Goal: Information Seeking & Learning: Understand process/instructions

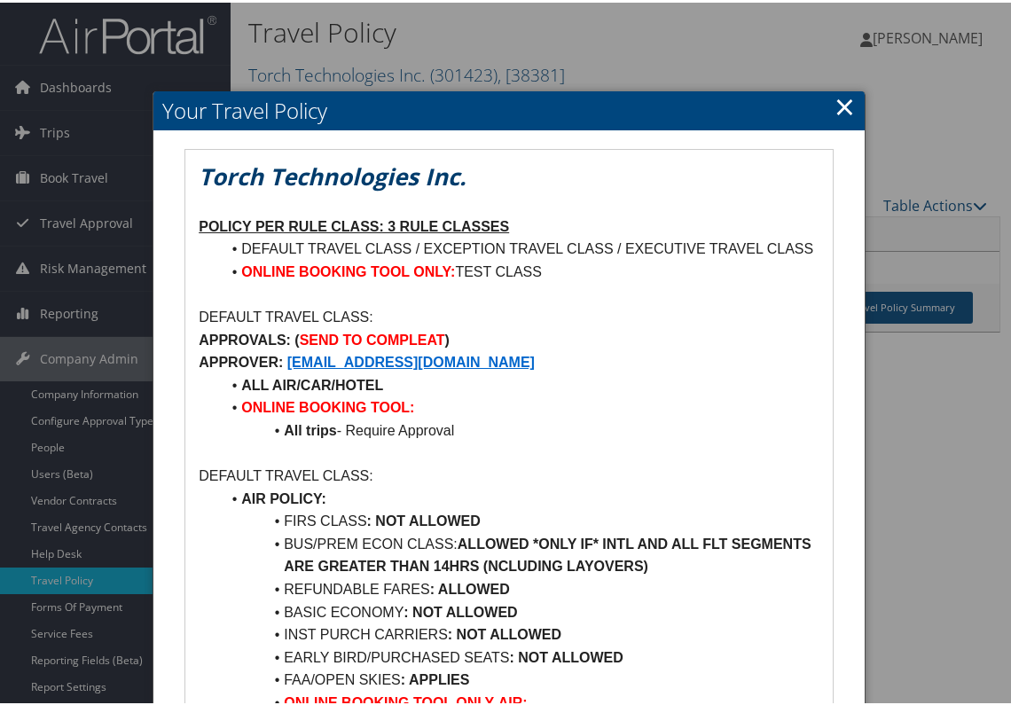
click at [638, 499] on li "AIR POLICY:" at bounding box center [520, 496] width 600 height 23
click at [487, 385] on li "ALL AIR/CAR/HOTEL" at bounding box center [520, 383] width 600 height 23
click at [839, 104] on link "×" at bounding box center [845, 103] width 20 height 35
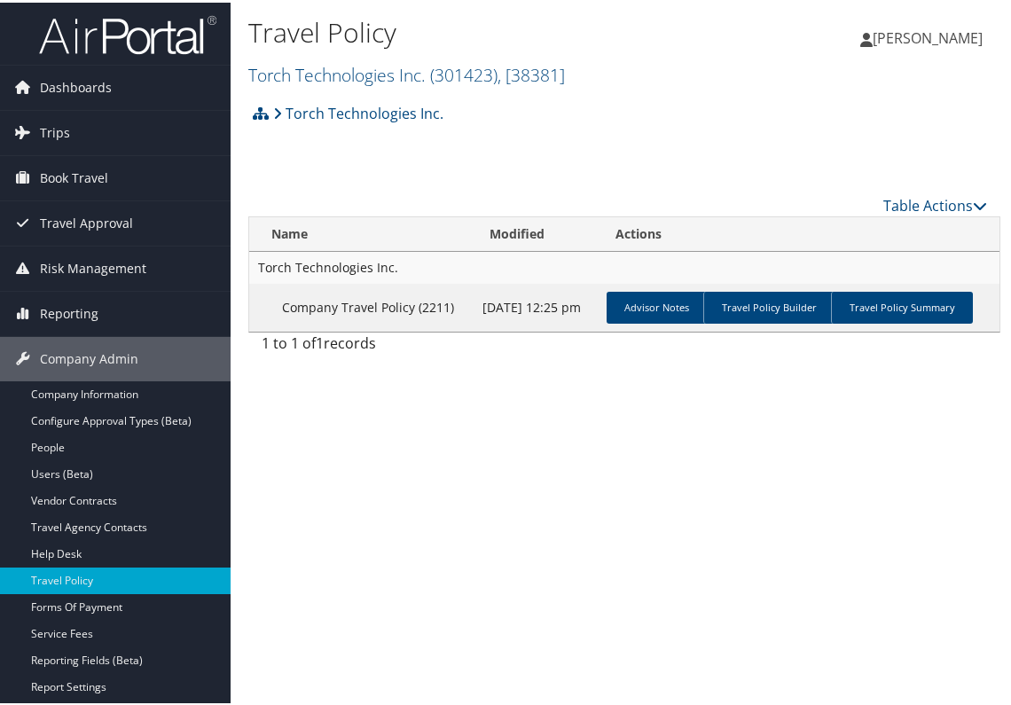
click at [467, 450] on div "Travel Policy Torch Technologies Inc. ( 301423 ) , [ 38381 ] [PERSON_NAME][GEOG…" at bounding box center [625, 352] width 788 height 705
click at [453, 399] on div "Travel Policy Torch Technologies Inc. ( 301423 ) , [ 38381 ] [PERSON_NAME][GEOG…" at bounding box center [625, 352] width 788 height 705
click at [449, 379] on div "Travel Policy Torch Technologies Inc. ( 301423 ) , [ 38381 ] [PERSON_NAME][GEOG…" at bounding box center [625, 352] width 788 height 705
click at [385, 393] on div "Travel Policy Torch Technologies Inc. ( 301423 ) , [ 38381 ] [PERSON_NAME][GEOG…" at bounding box center [625, 352] width 788 height 705
click at [642, 134] on div "Torch Technologies Inc. Account Structure Torch Technologies Inc. (301423) ACTI…" at bounding box center [624, 117] width 752 height 48
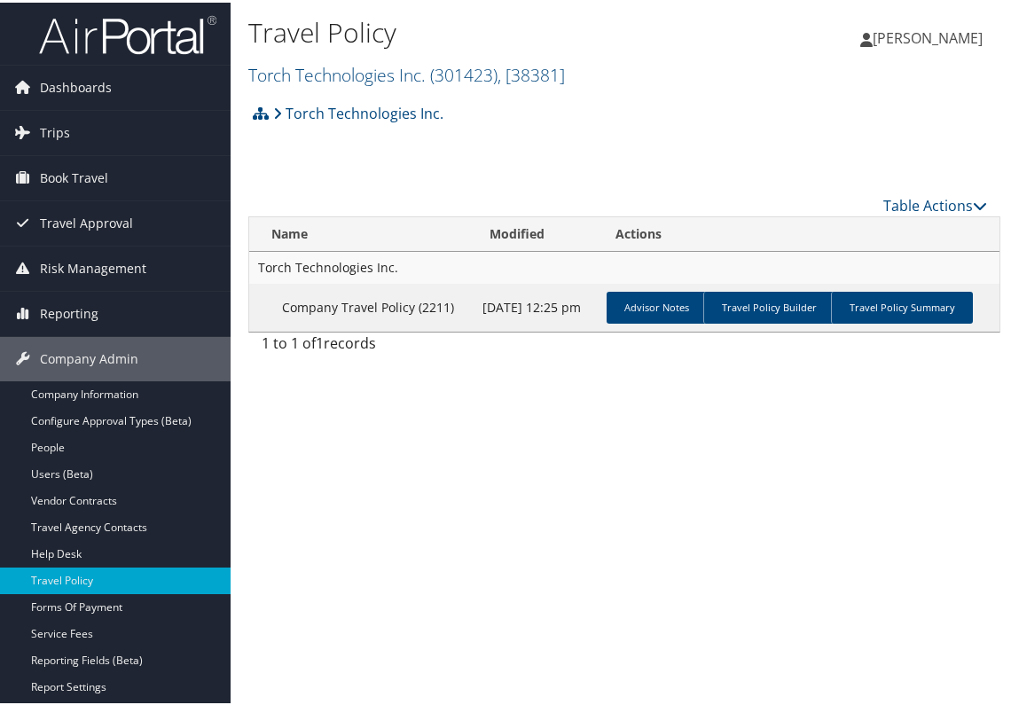
click at [388, 492] on div "Travel Policy Torch Technologies Inc. ( 301423 ) , [ 38381 ] [PERSON_NAME][GEOG…" at bounding box center [625, 352] width 788 height 705
